Goal: Information Seeking & Learning: Learn about a topic

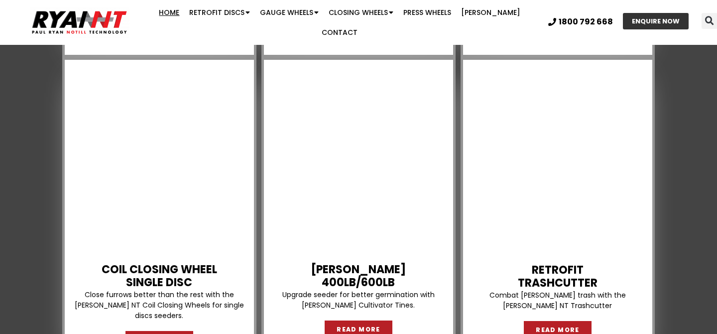
scroll to position [1454, 0]
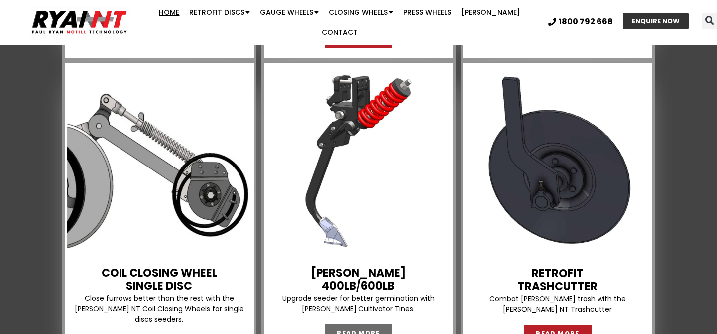
click at [352, 330] on span "READ MORE" at bounding box center [359, 333] width 44 height 6
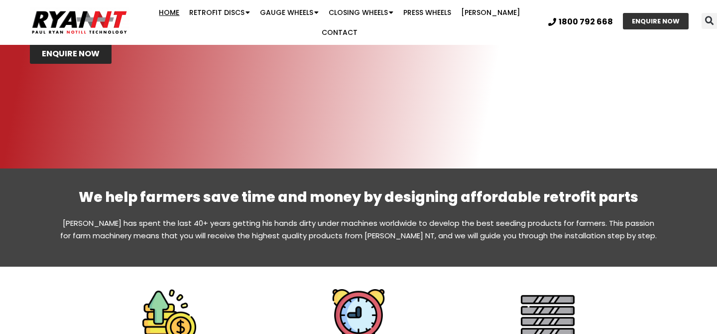
scroll to position [338, 0]
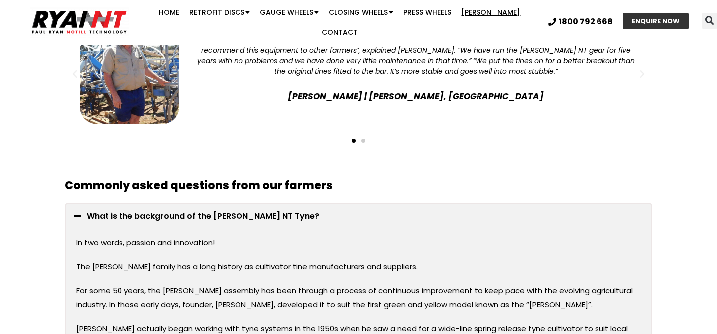
scroll to position [1517, 0]
